Goal: Browse casually: Explore the website without a specific task or goal

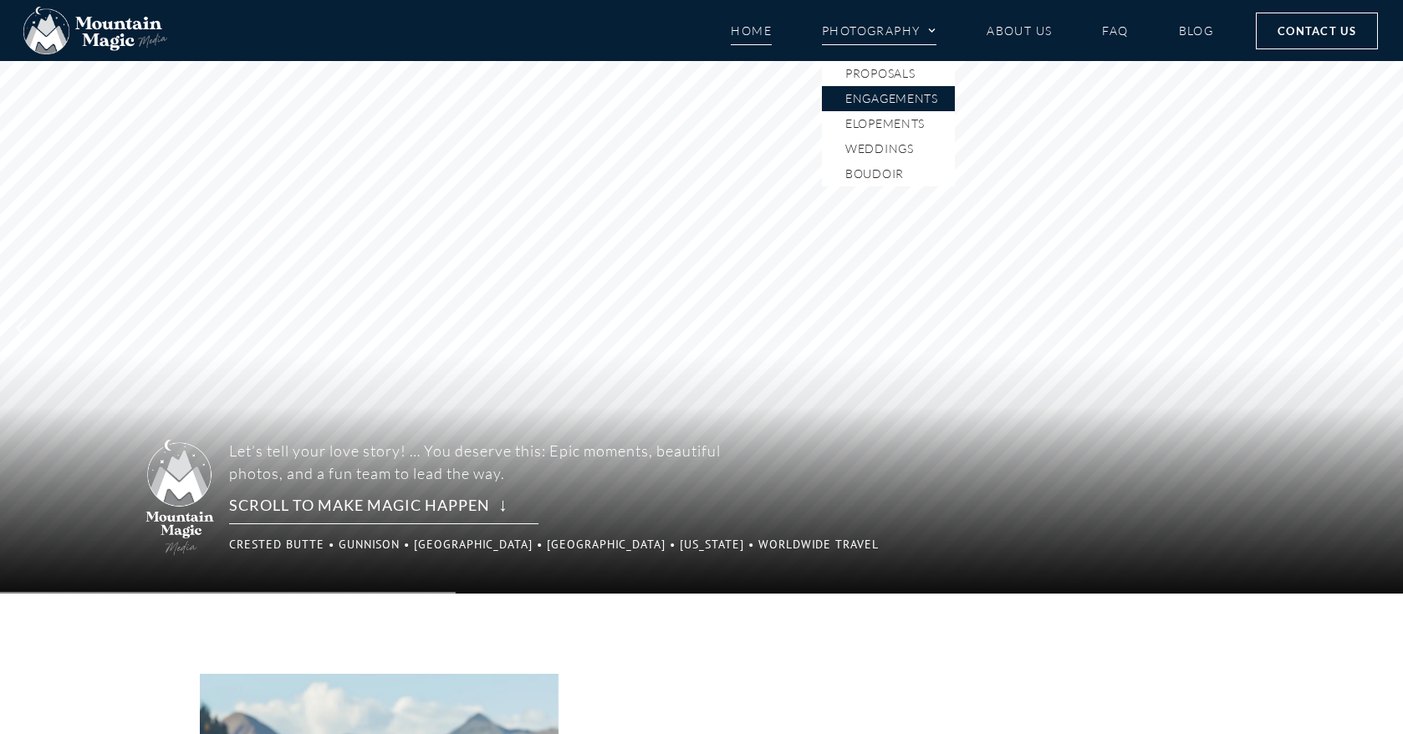
click at [902, 99] on link "Engagements" at bounding box center [888, 98] width 133 height 25
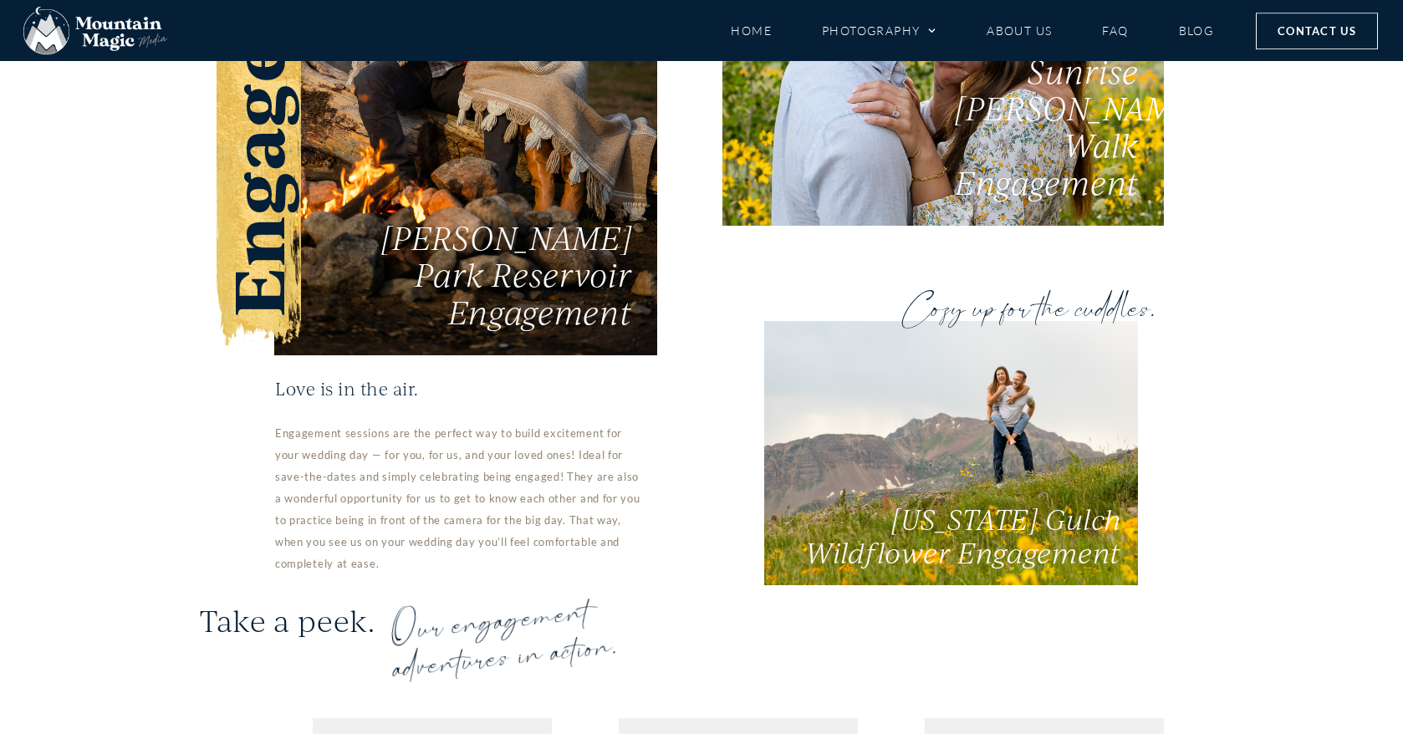
scroll to position [3326, 0]
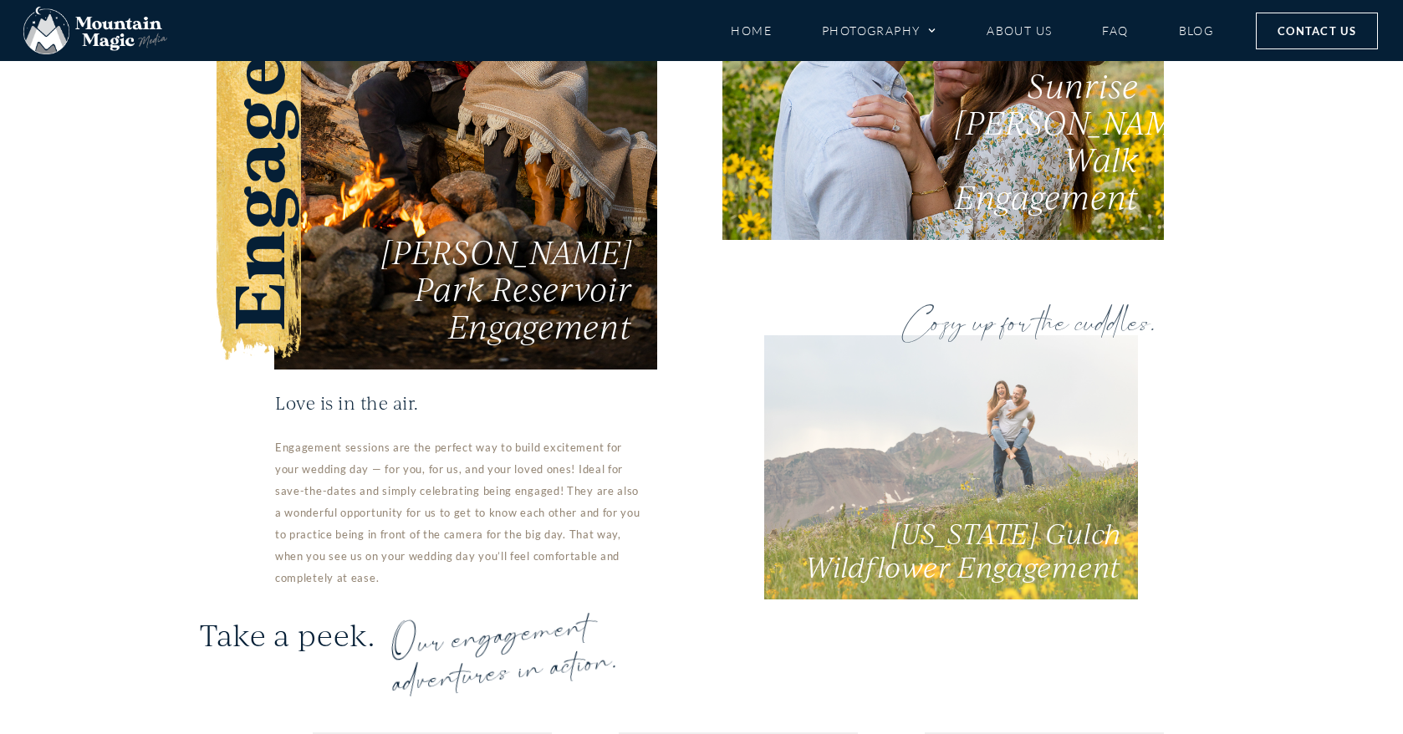
click at [948, 515] on span "Washington Gulch Wildflower Engagement" at bounding box center [963, 549] width 316 height 69
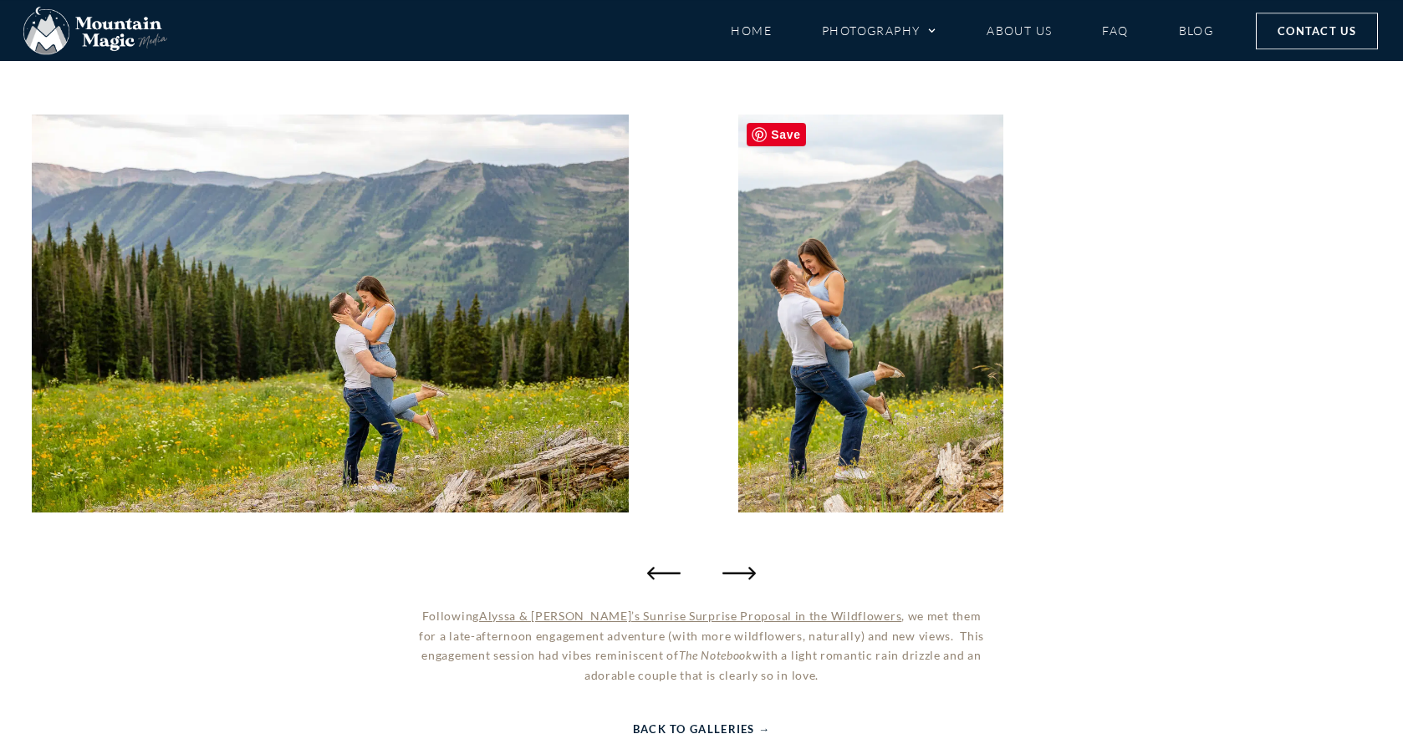
scroll to position [171, 0]
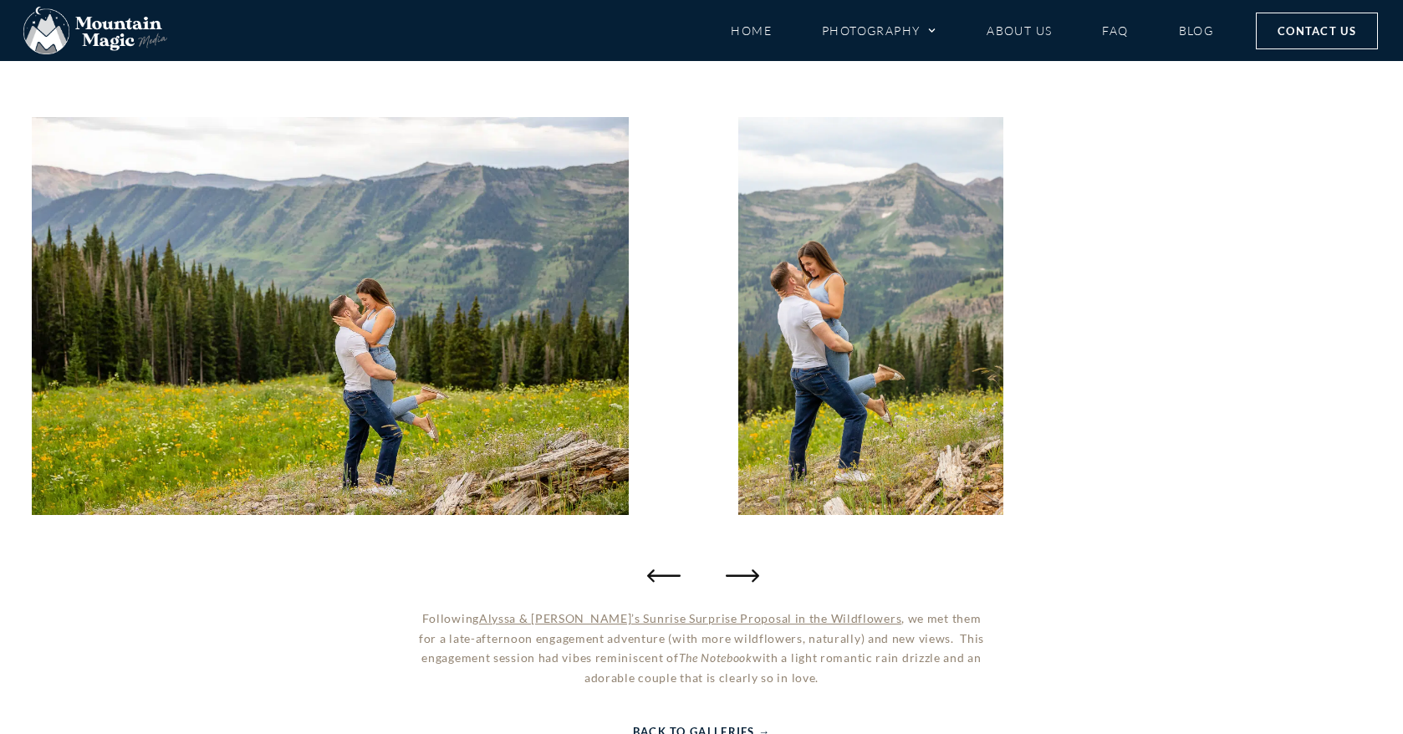
click at [747, 568] on icon "Next slide" at bounding box center [742, 574] width 33 height 33
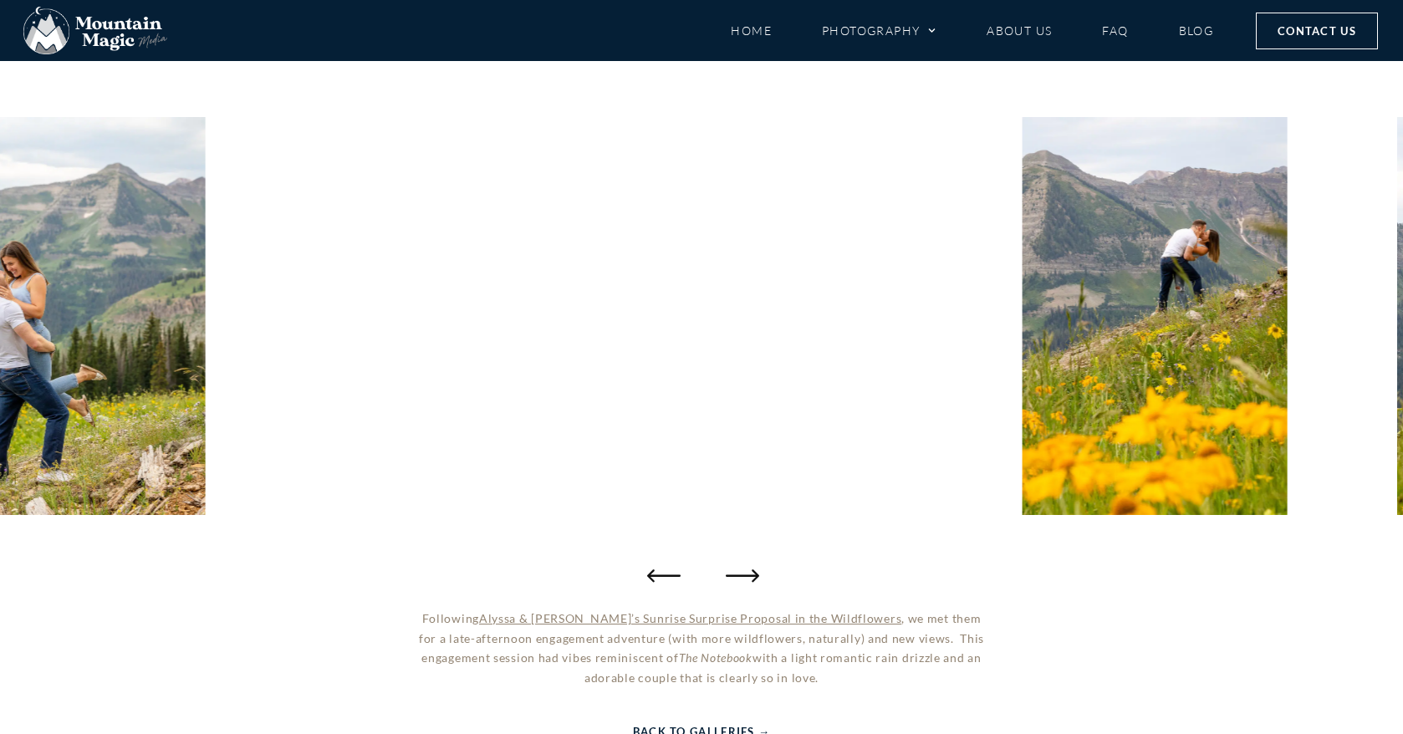
click at [748, 568] on icon "Next slide" at bounding box center [742, 574] width 33 height 33
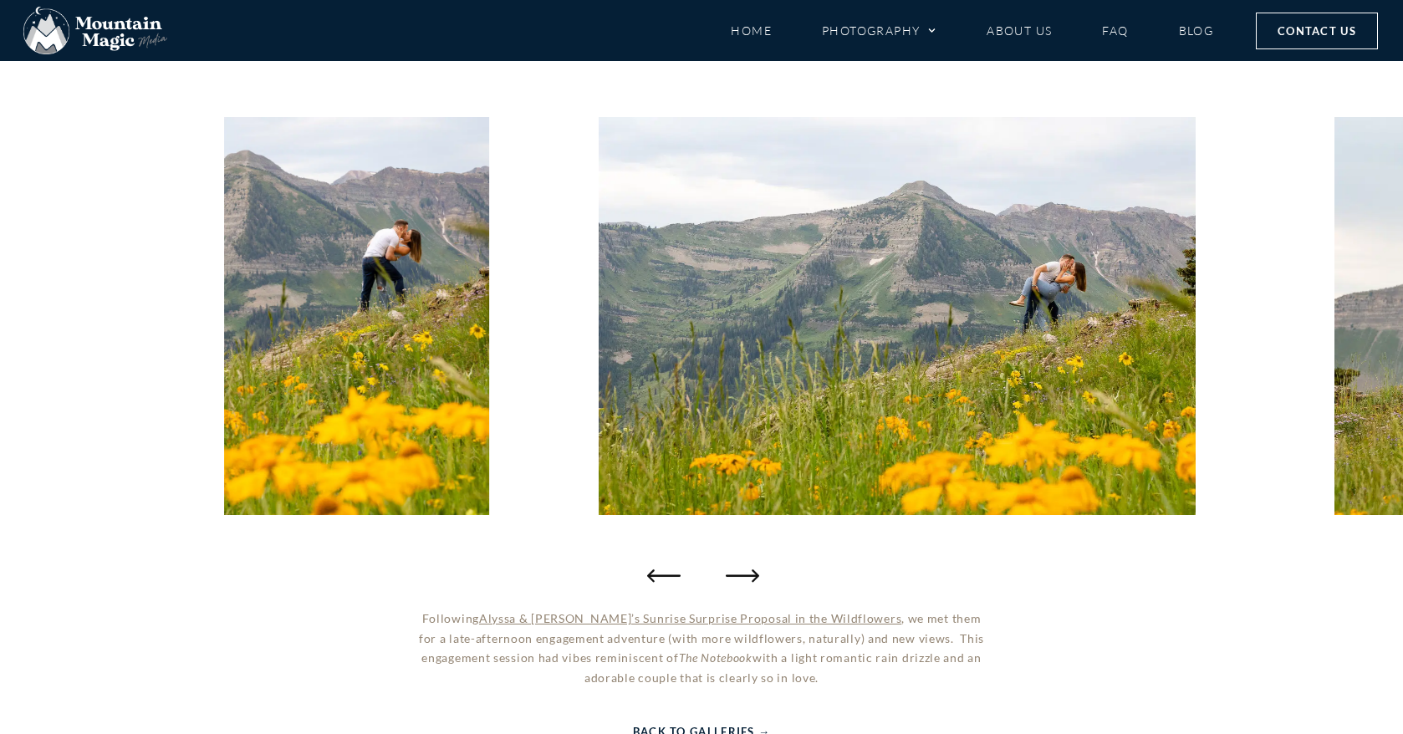
click at [748, 568] on icon "Next slide" at bounding box center [742, 574] width 33 height 33
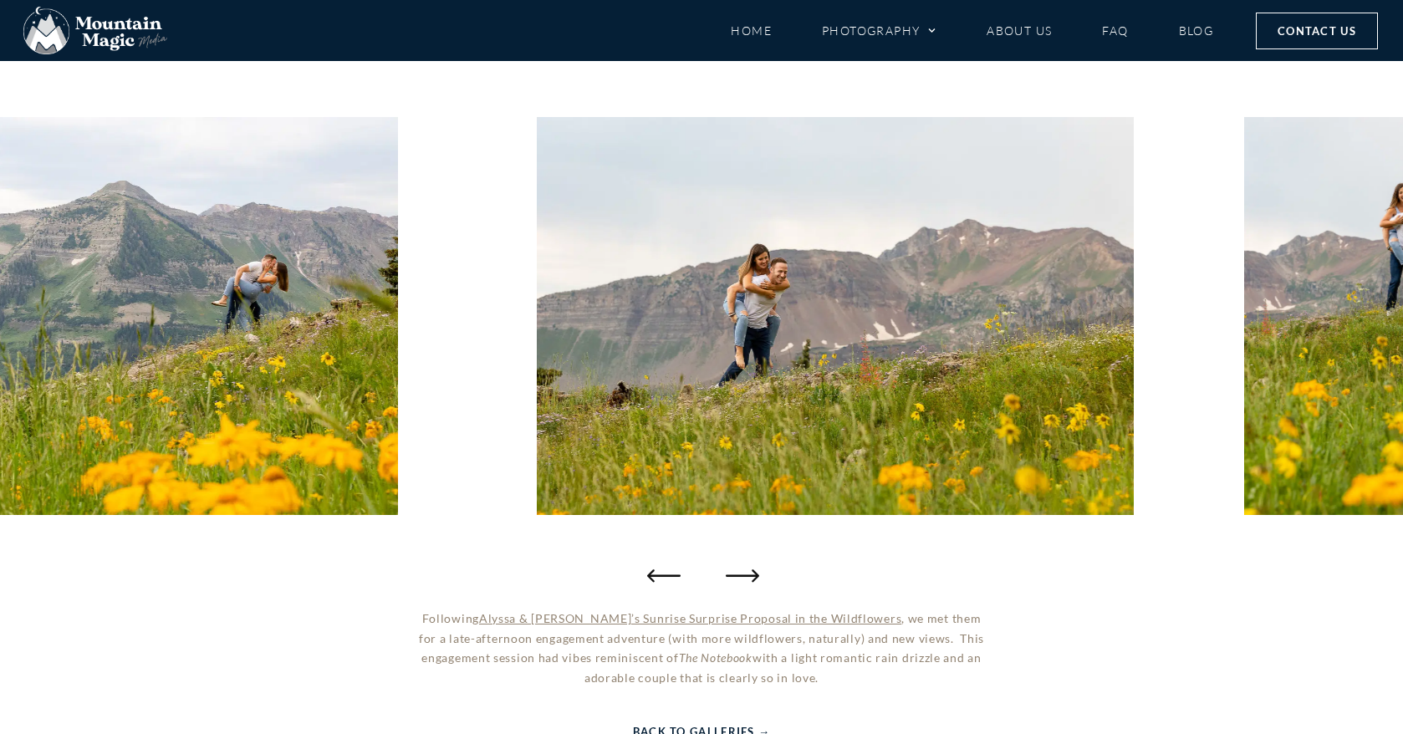
click at [748, 568] on icon "Next slide" at bounding box center [742, 574] width 33 height 33
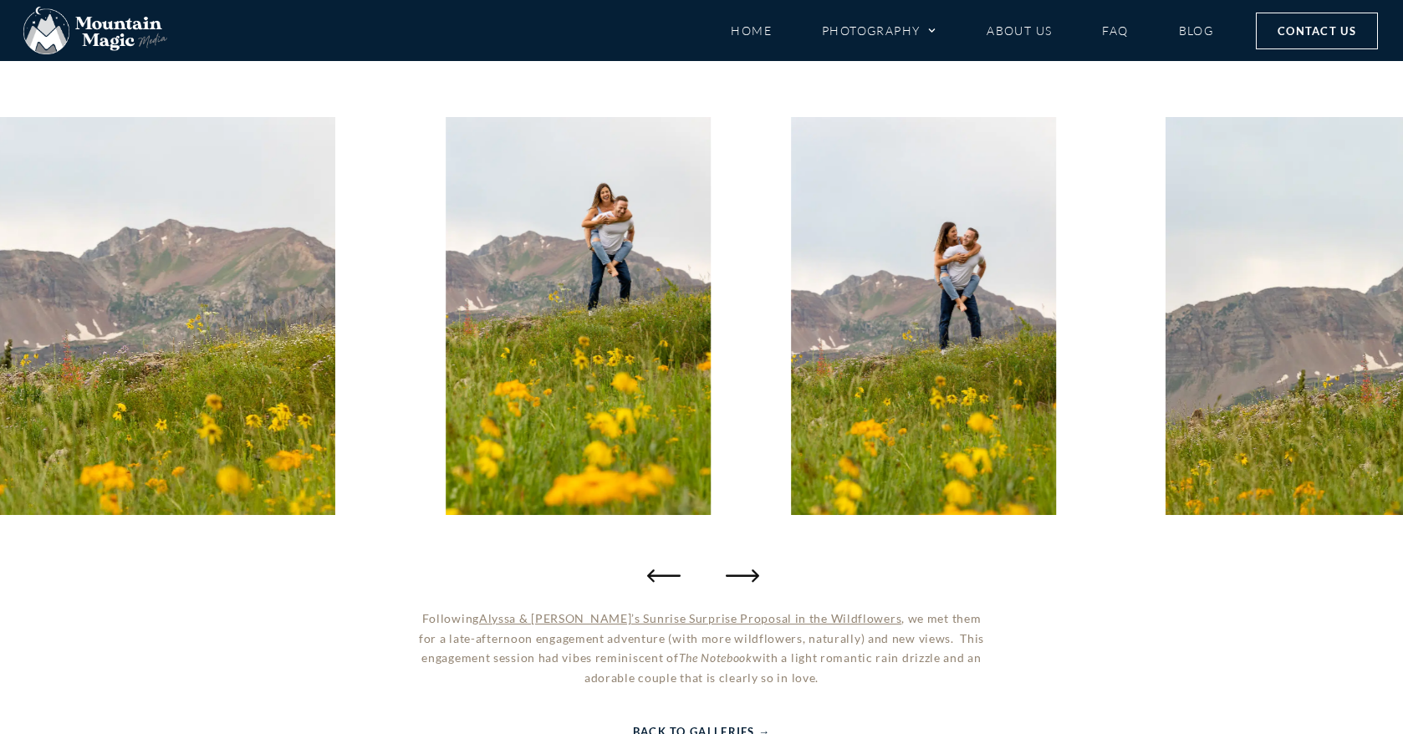
click at [748, 568] on icon "Next slide" at bounding box center [742, 574] width 33 height 33
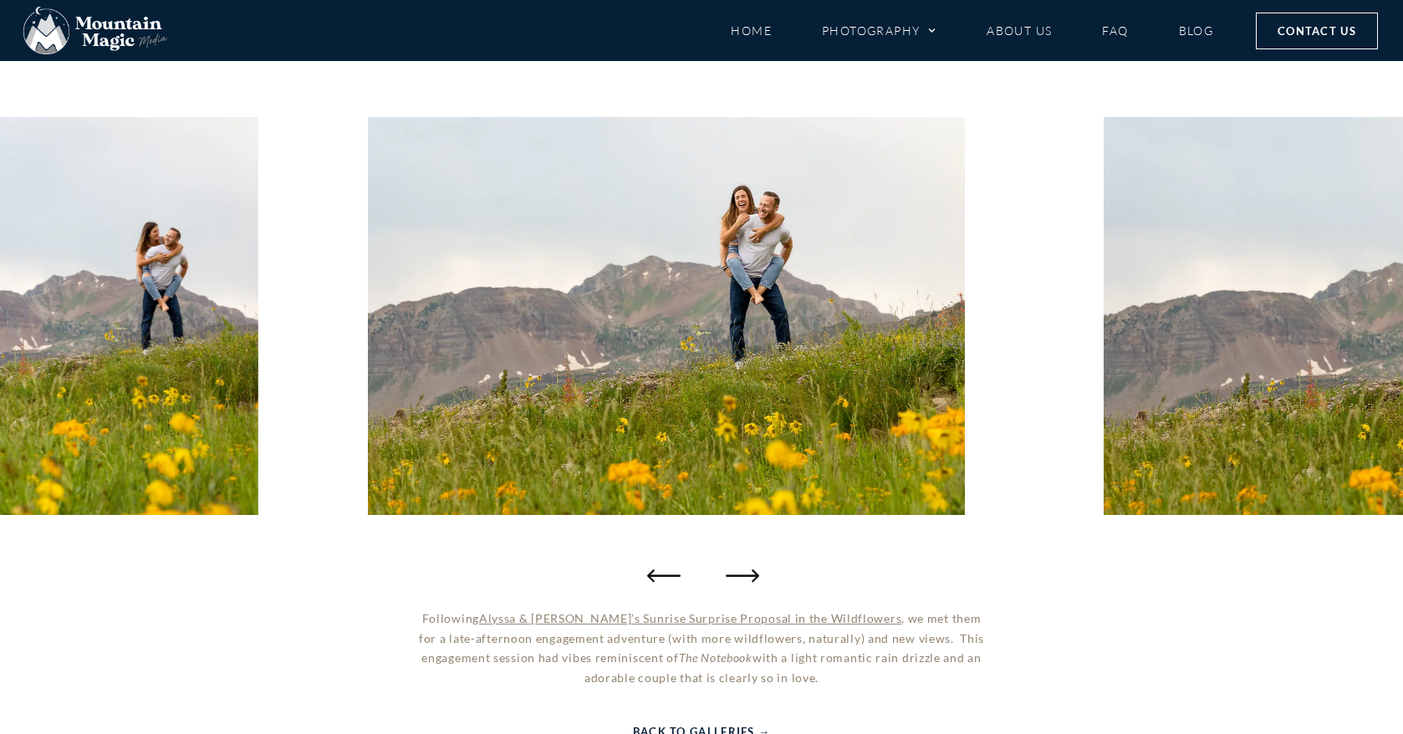
click at [748, 568] on icon "Next slide" at bounding box center [742, 574] width 33 height 33
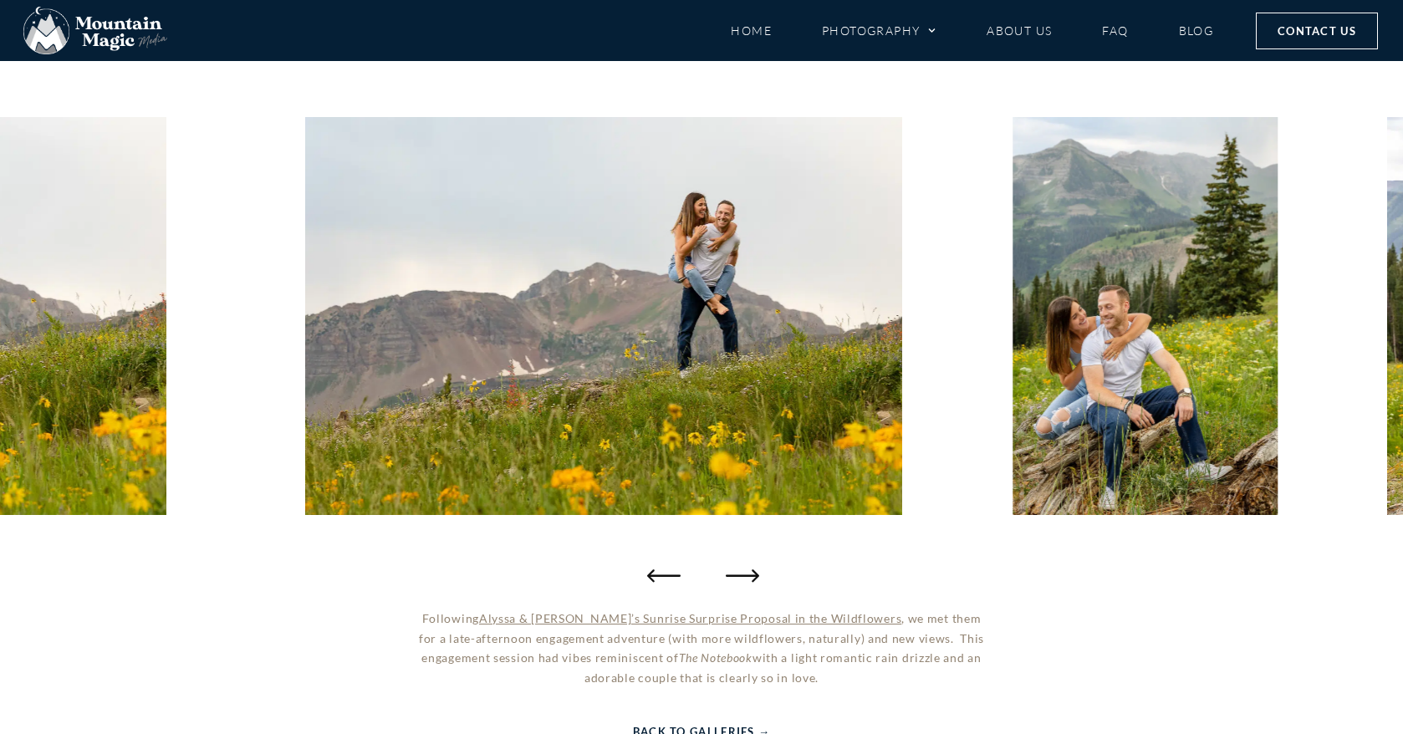
click at [748, 568] on icon "Next slide" at bounding box center [742, 574] width 33 height 33
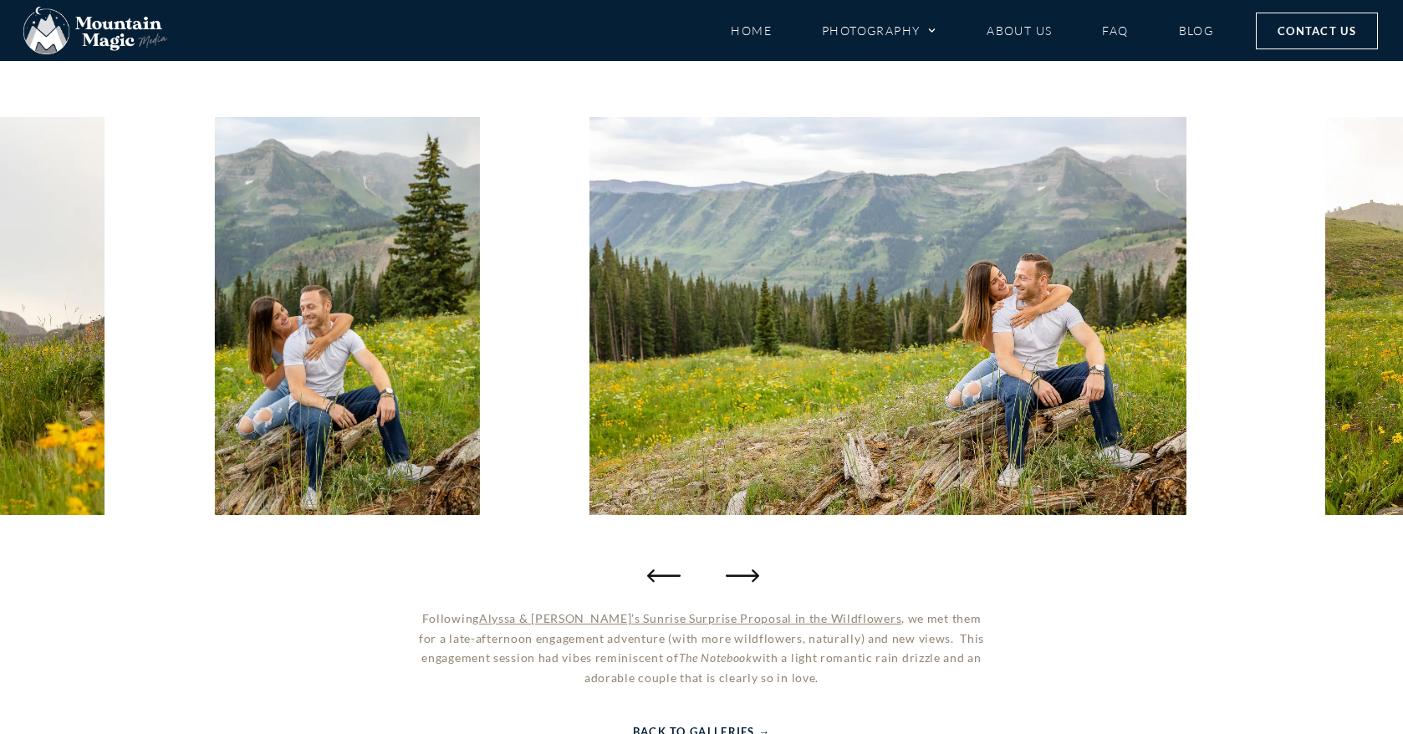
click at [748, 568] on icon "Next slide" at bounding box center [742, 574] width 33 height 33
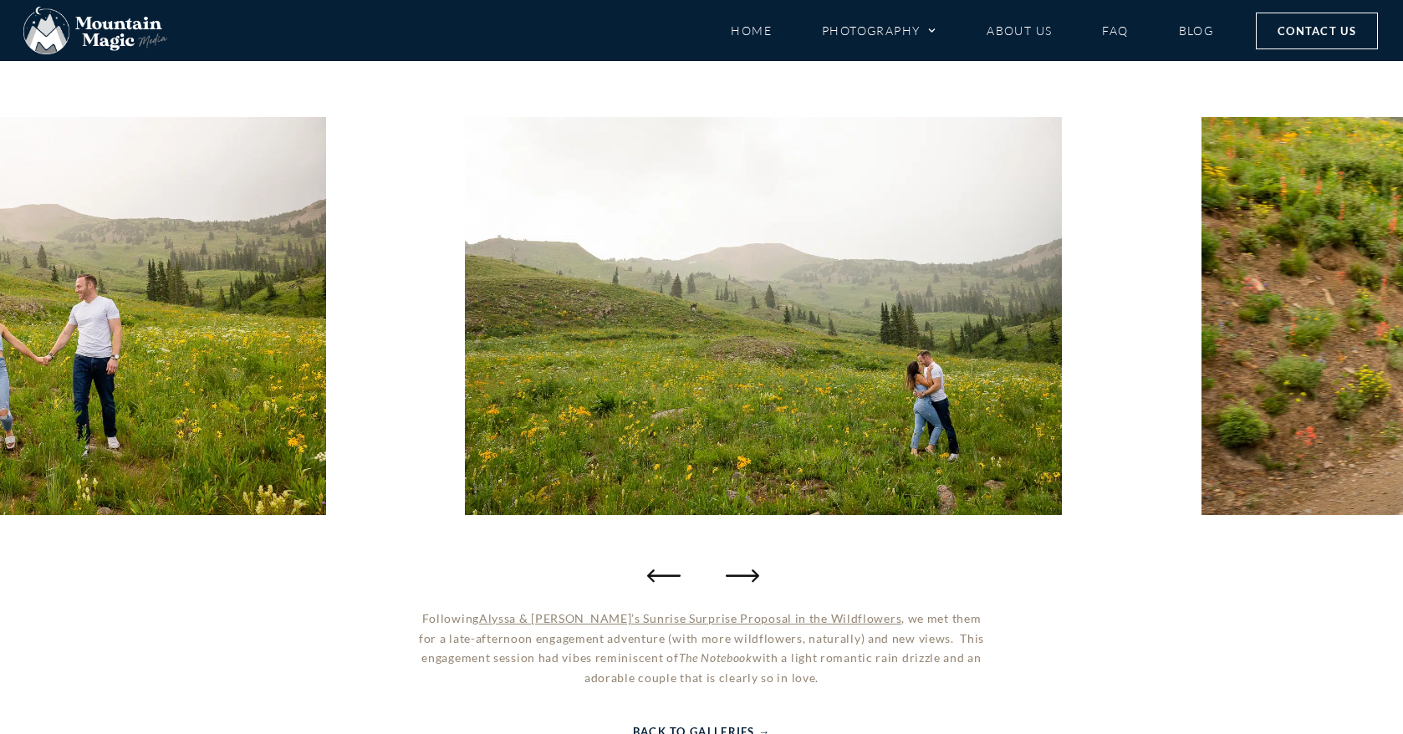
click at [740, 572] on icon "Next slide" at bounding box center [742, 574] width 33 height 33
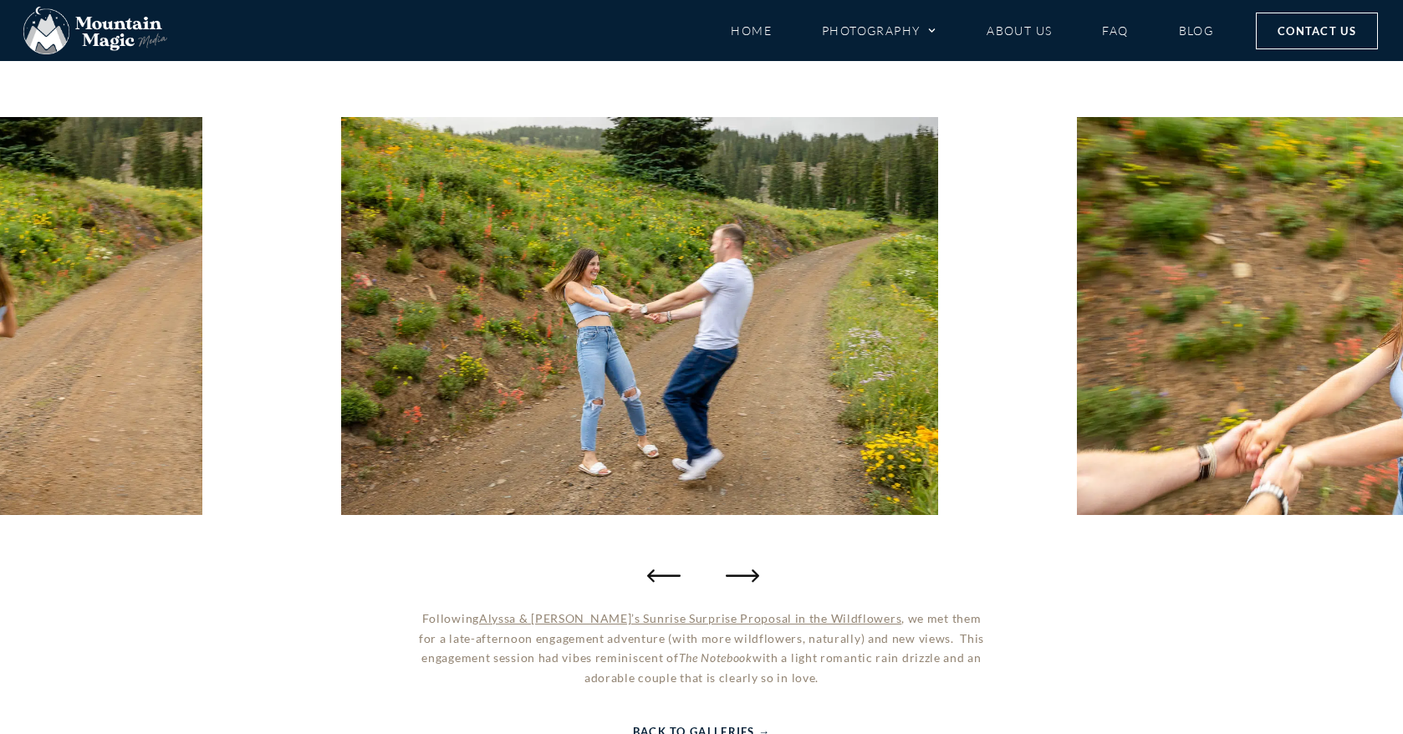
click at [740, 572] on icon "Next slide" at bounding box center [742, 574] width 33 height 33
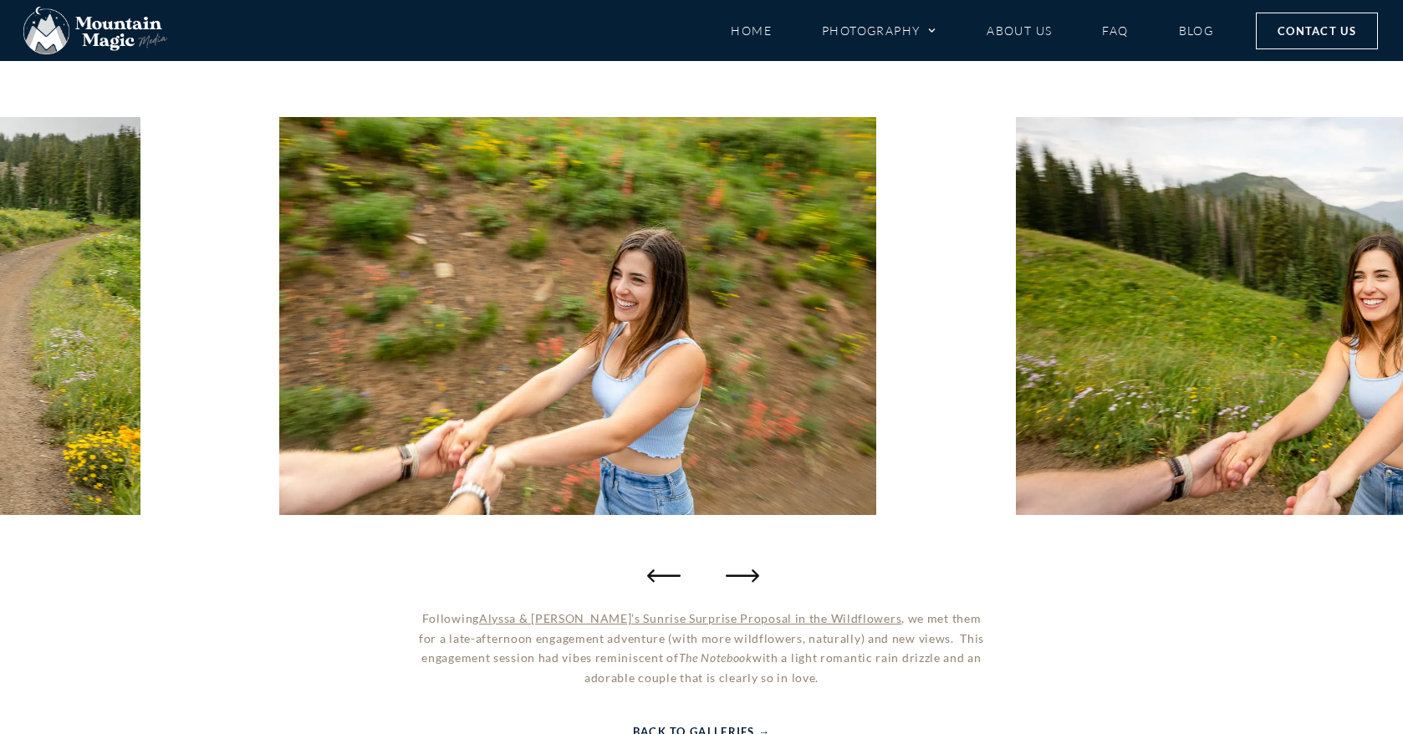
click at [740, 572] on icon "Next slide" at bounding box center [742, 574] width 33 height 33
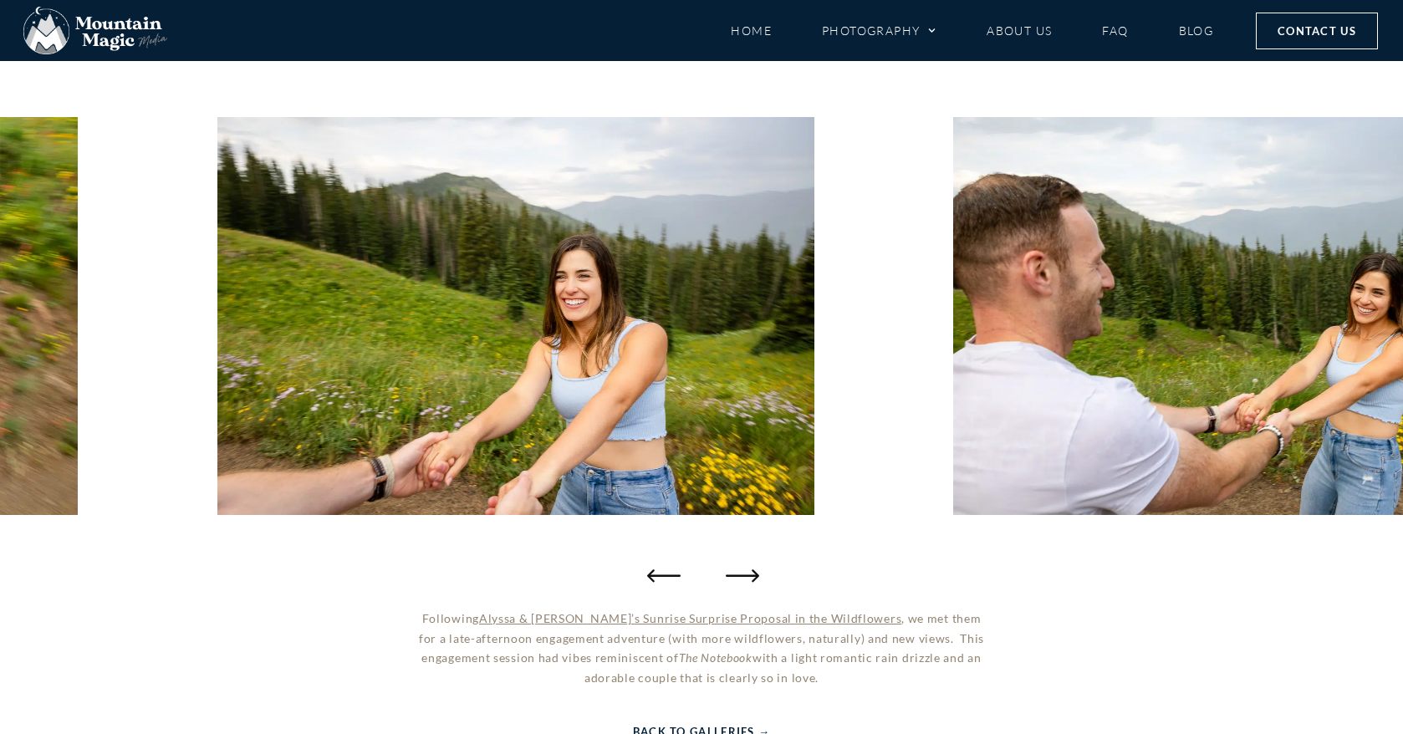
click at [740, 572] on icon "Next slide" at bounding box center [742, 574] width 33 height 33
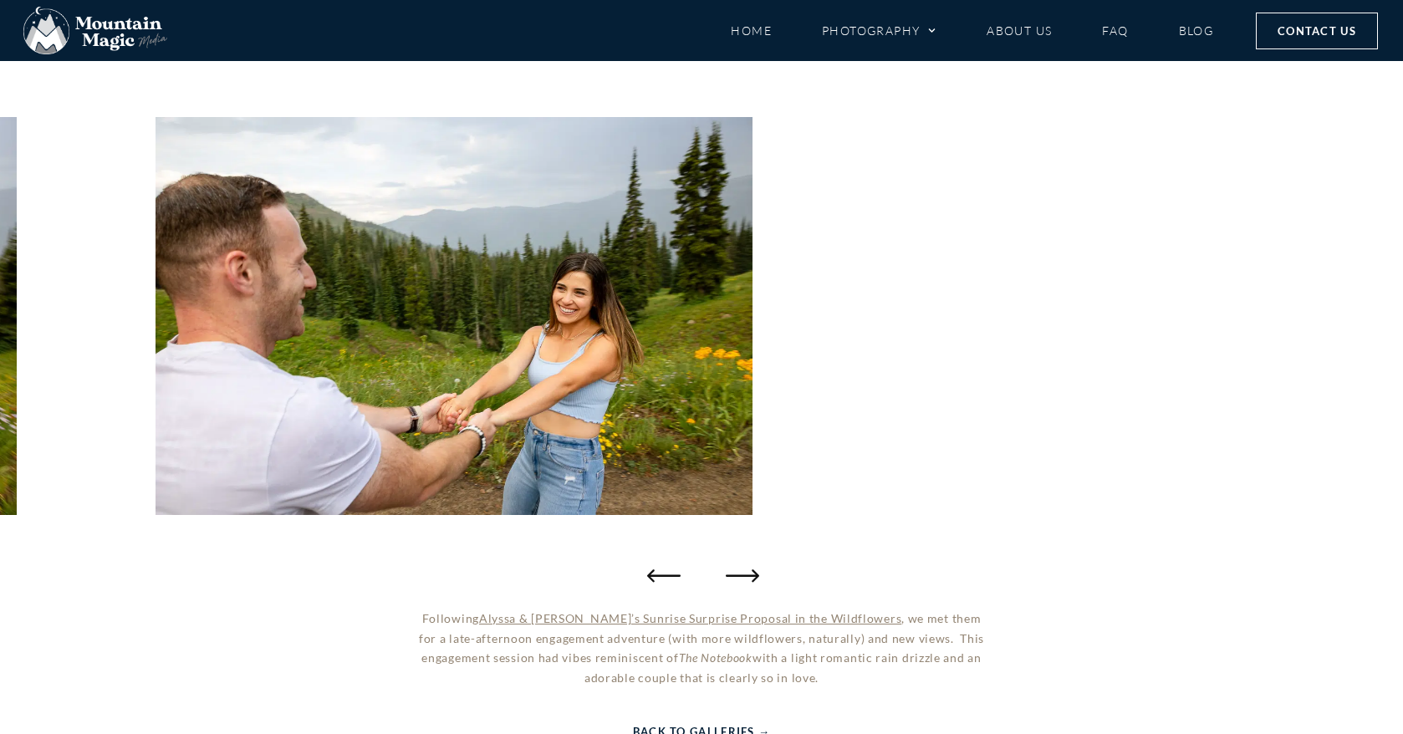
click at [741, 572] on icon "Next slide" at bounding box center [742, 574] width 33 height 33
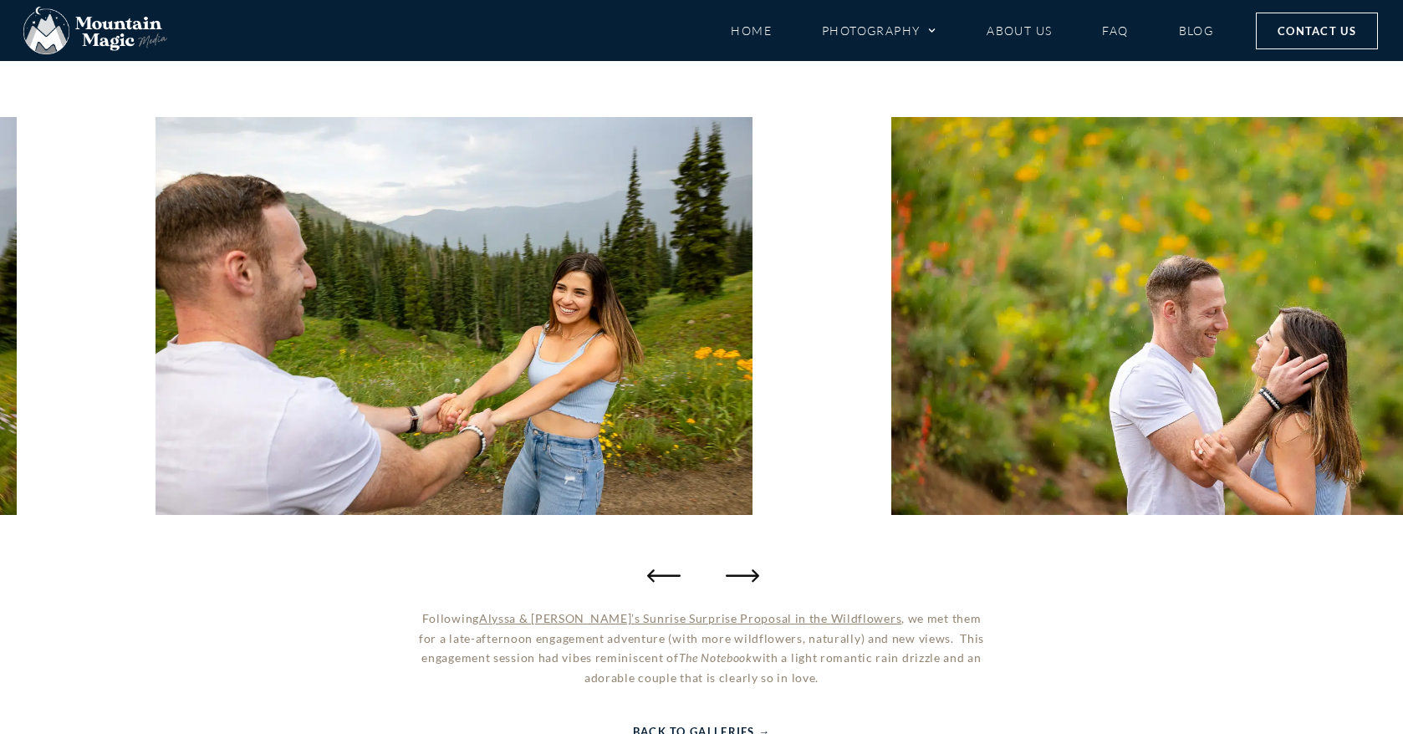
click at [741, 572] on icon "Next slide" at bounding box center [742, 574] width 33 height 33
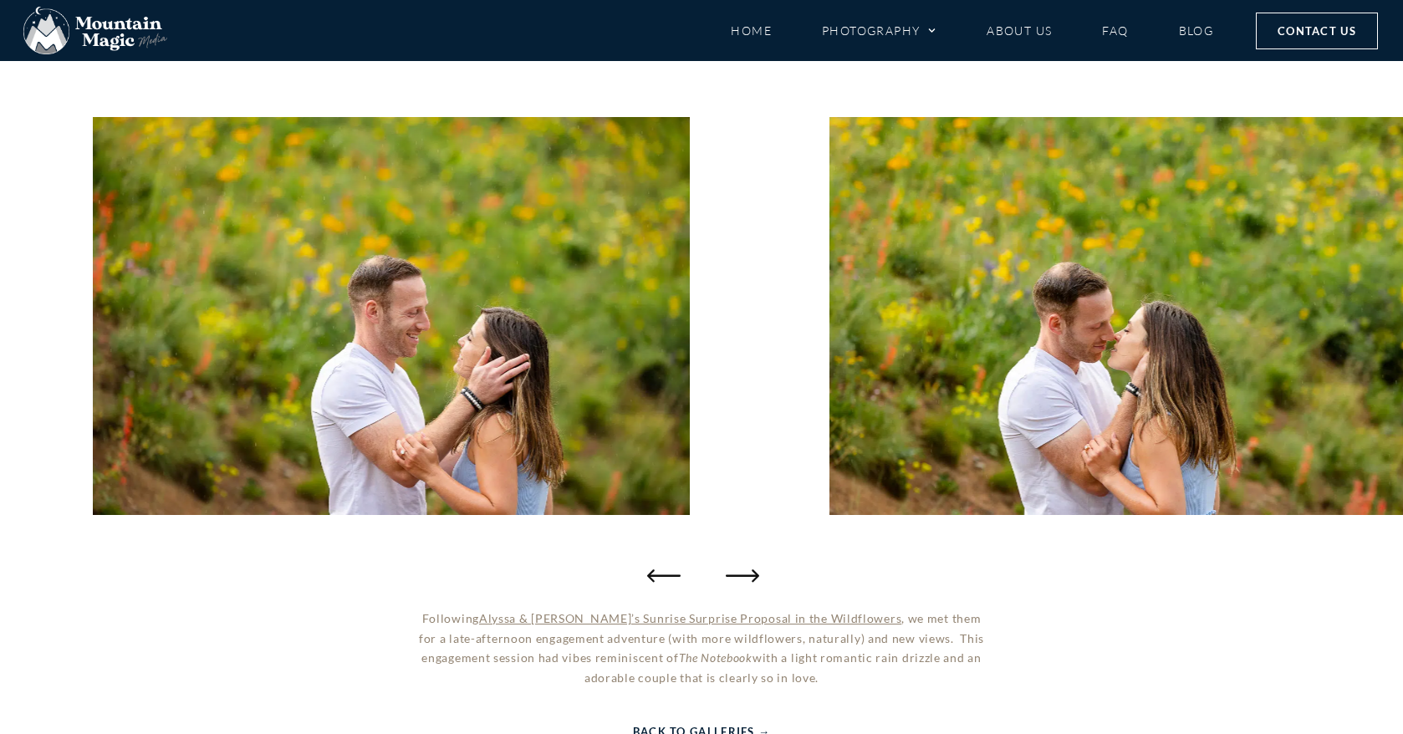
click at [741, 572] on icon "Next slide" at bounding box center [742, 574] width 33 height 33
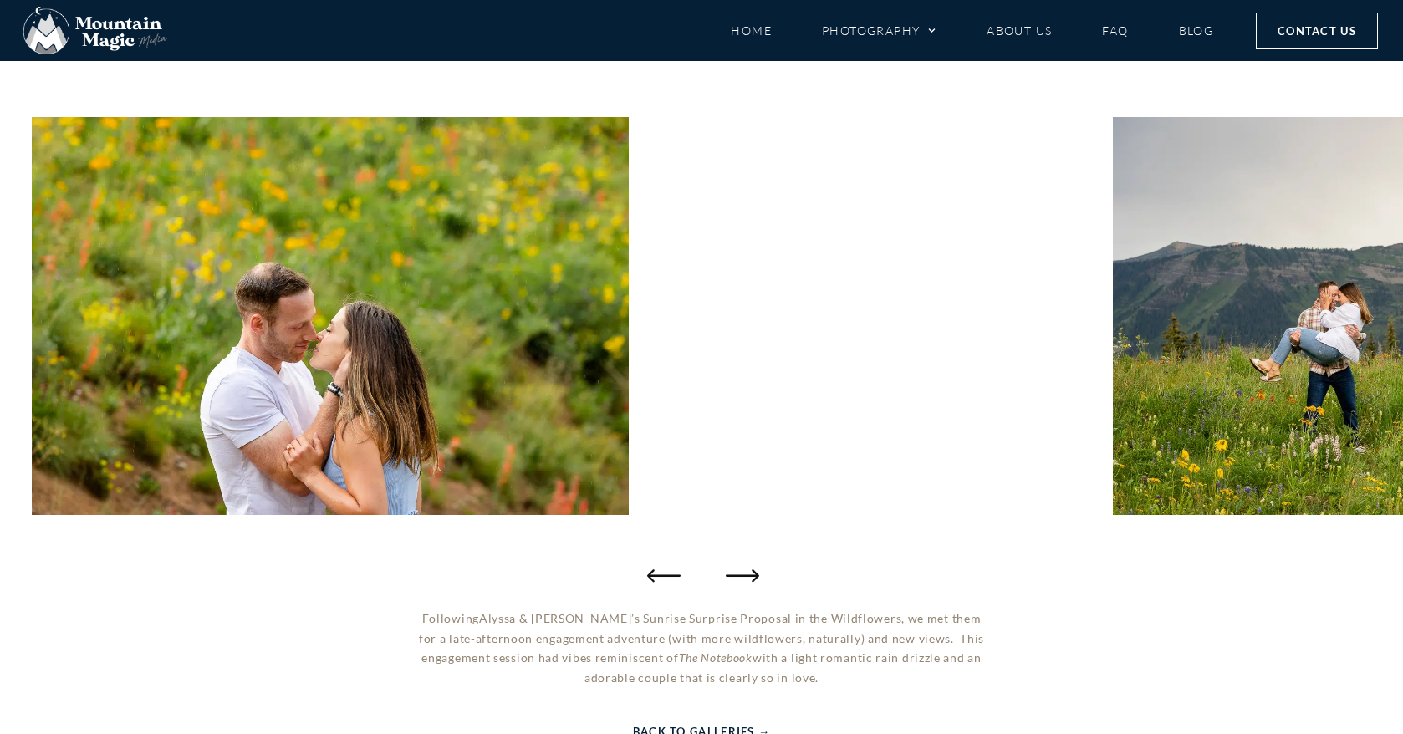
click at [741, 572] on icon "Next slide" at bounding box center [742, 574] width 33 height 33
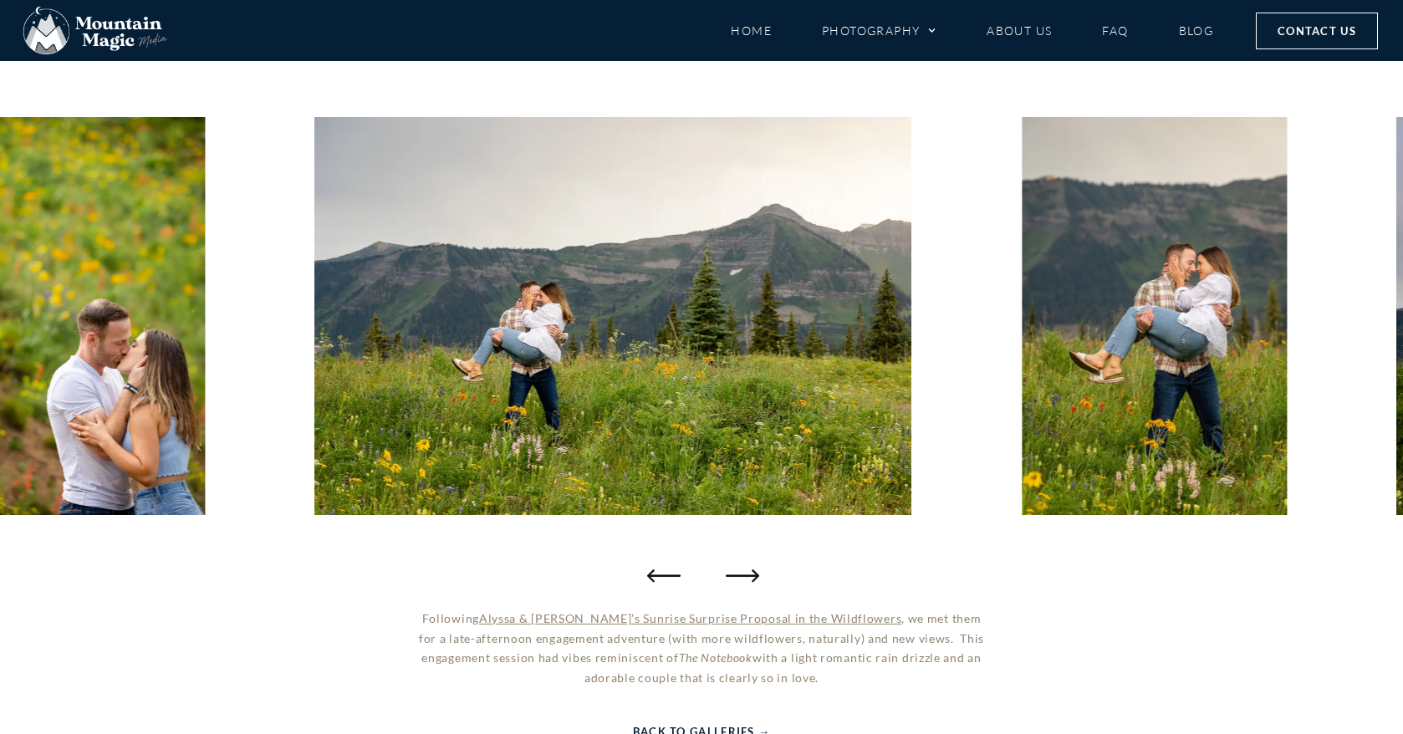
click at [741, 572] on icon "Next slide" at bounding box center [742, 574] width 33 height 33
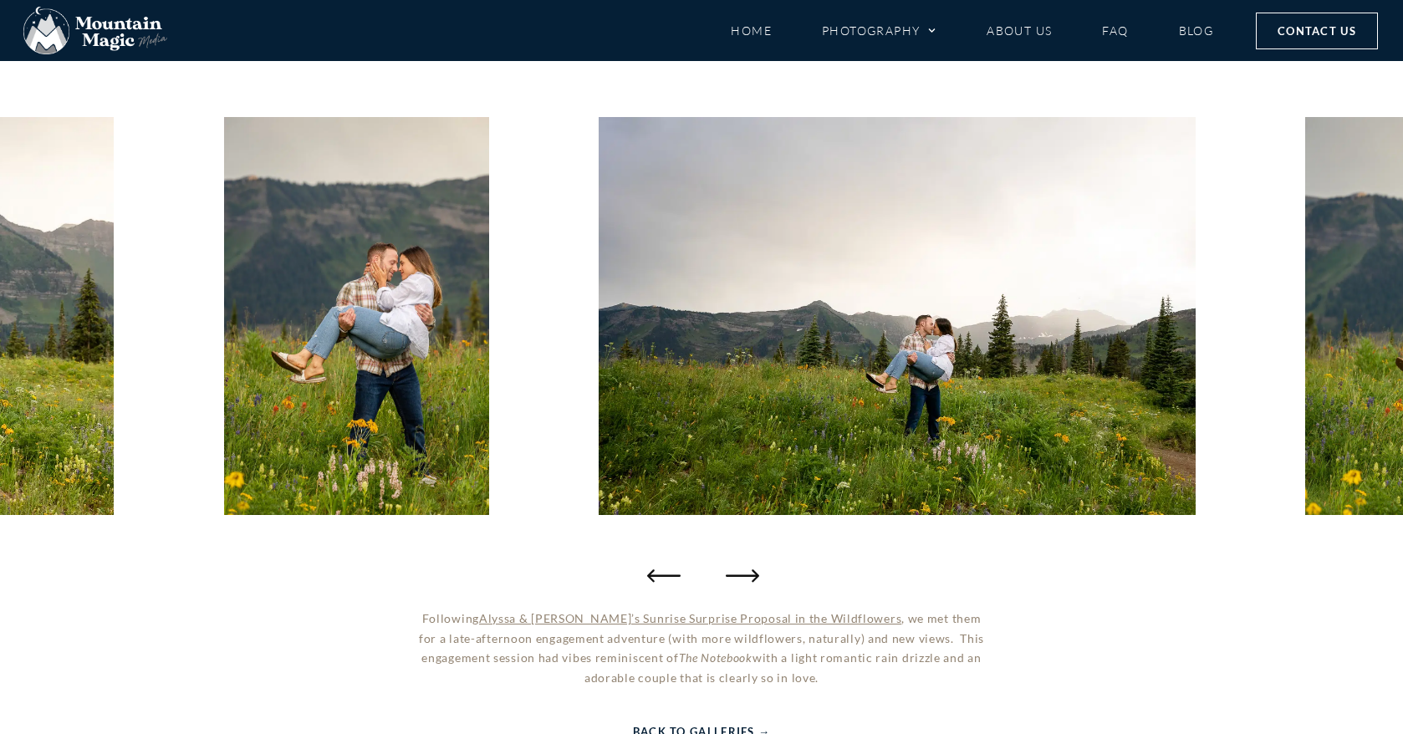
click at [741, 572] on icon "Next slide" at bounding box center [742, 574] width 33 height 33
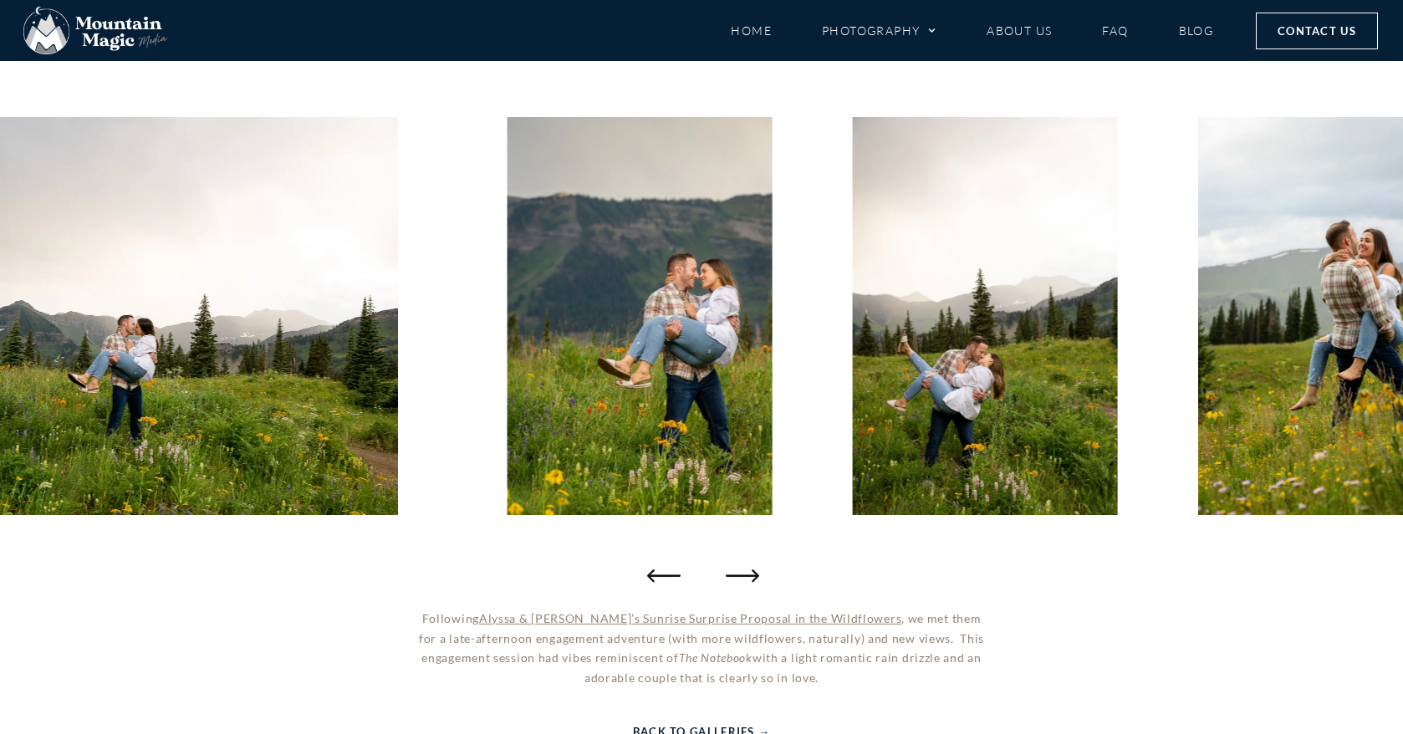
click at [741, 572] on icon "Next slide" at bounding box center [742, 574] width 33 height 33
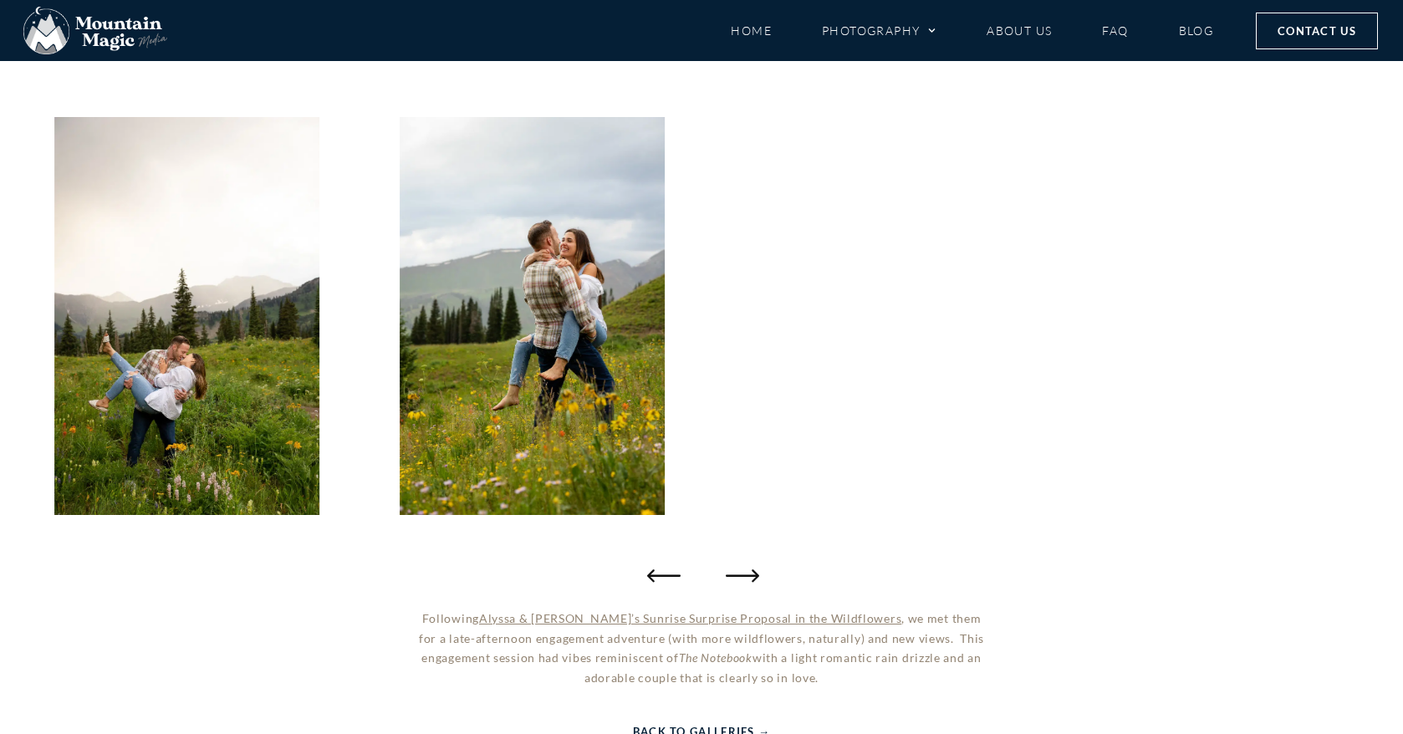
click at [741, 572] on icon "Next slide" at bounding box center [742, 574] width 33 height 33
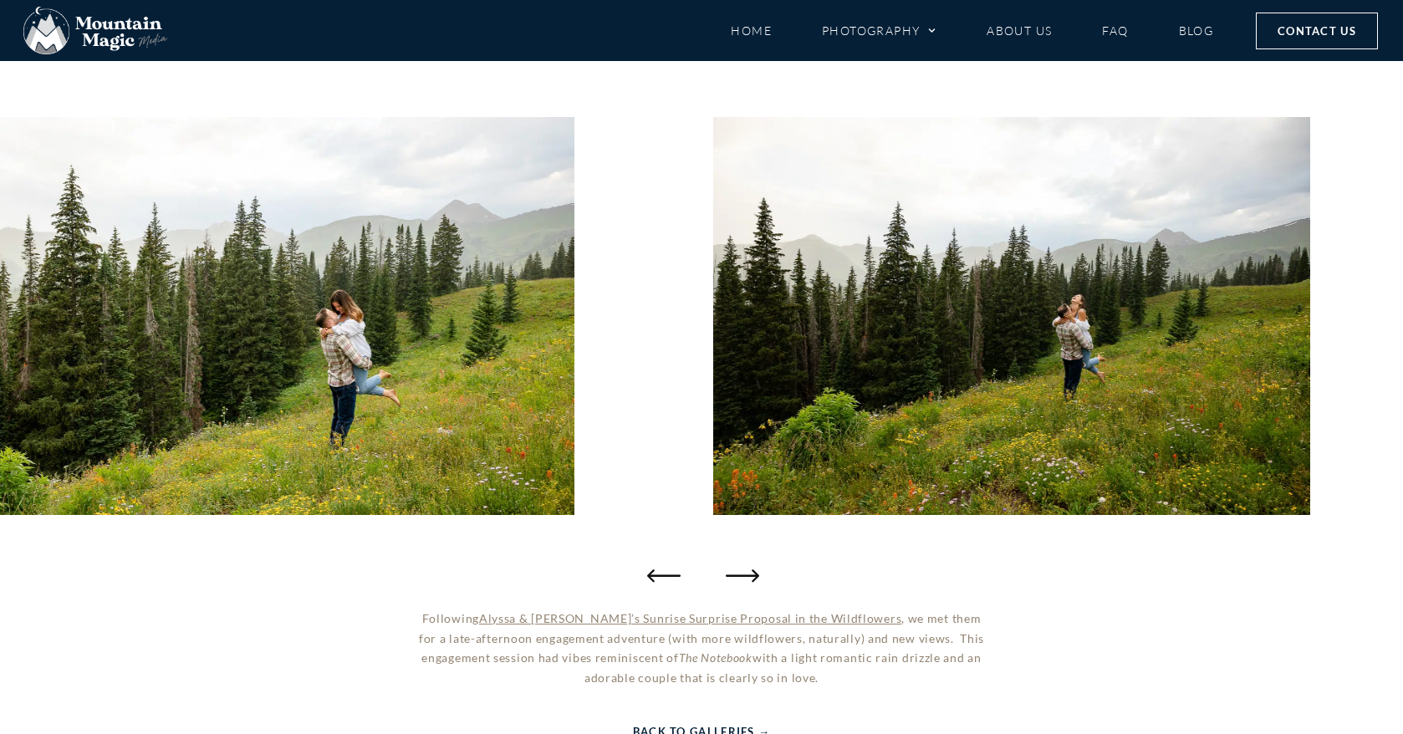
click at [741, 572] on icon "Next slide" at bounding box center [742, 574] width 33 height 33
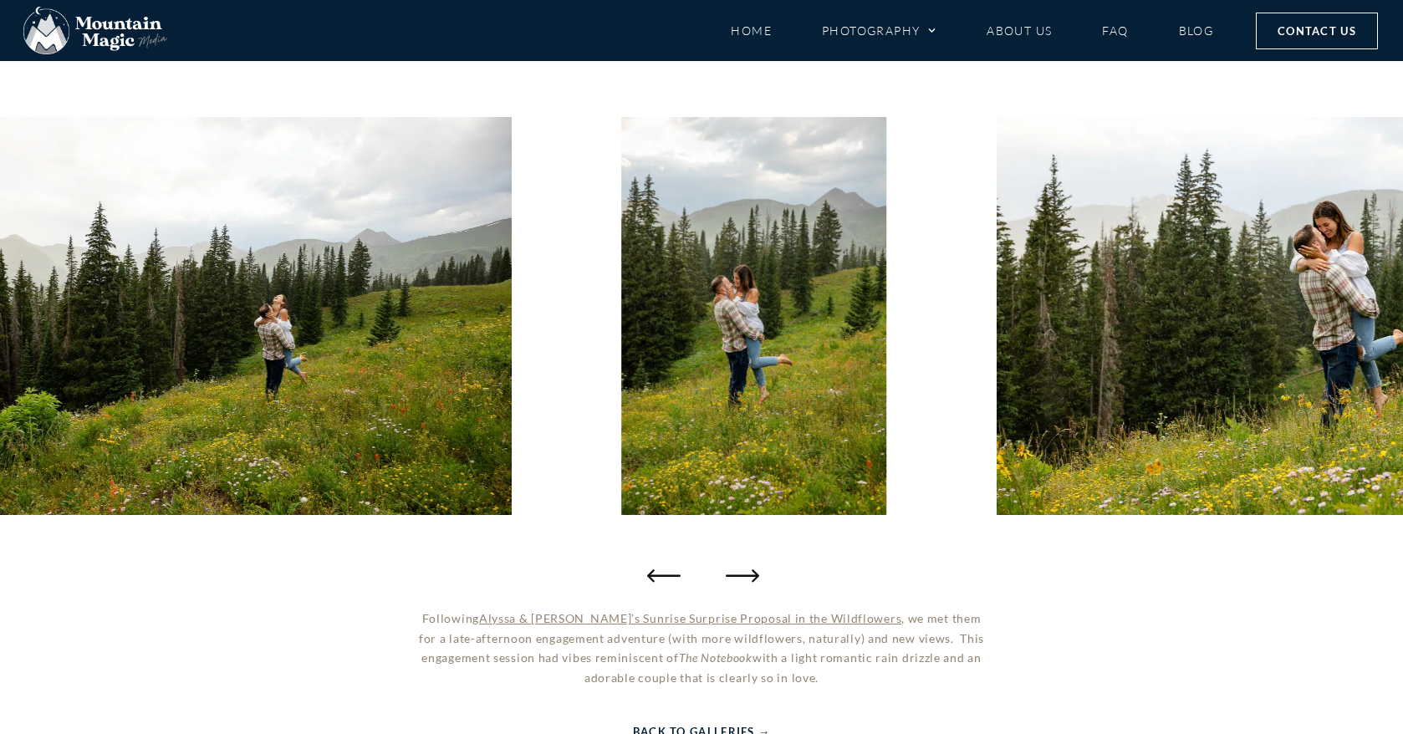
click at [741, 572] on icon "Next slide" at bounding box center [742, 574] width 33 height 33
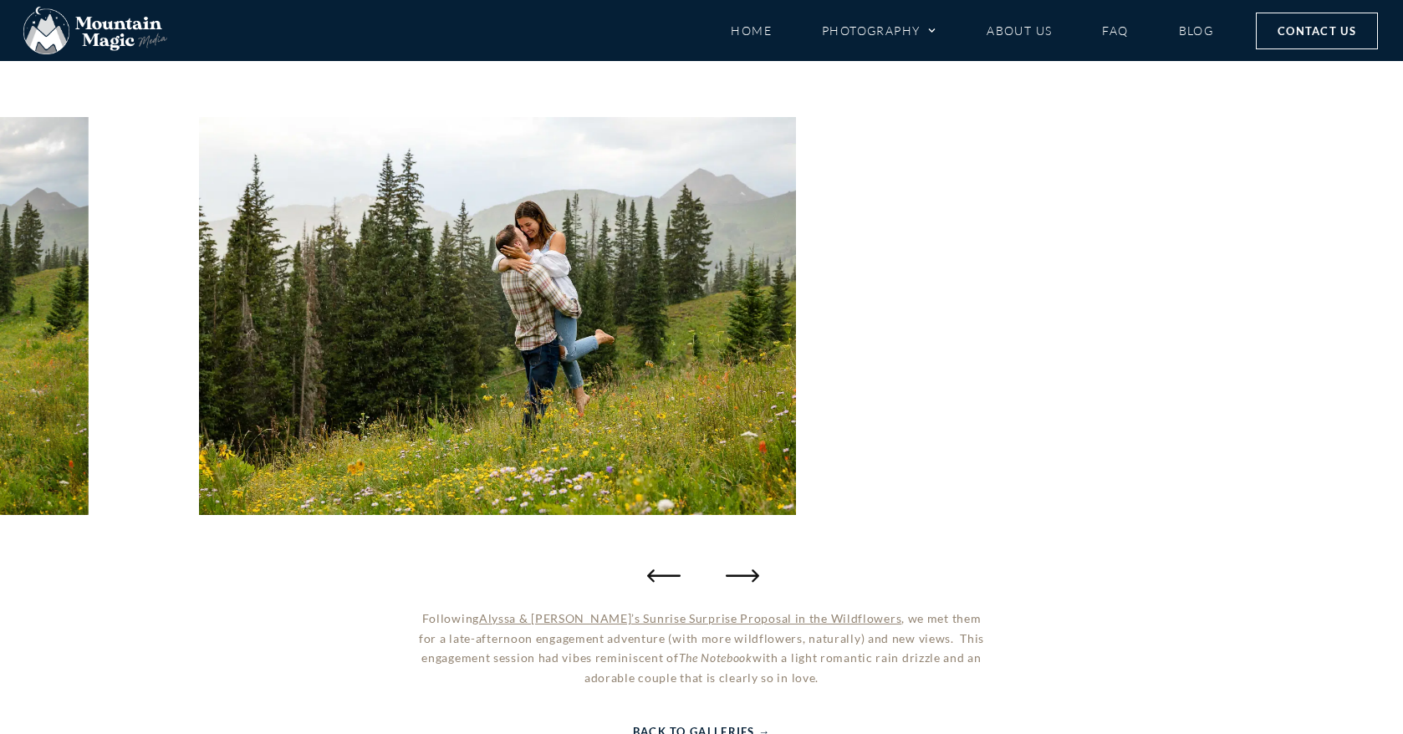
click at [741, 572] on icon "Next slide" at bounding box center [742, 574] width 33 height 33
